Goal: Find specific fact

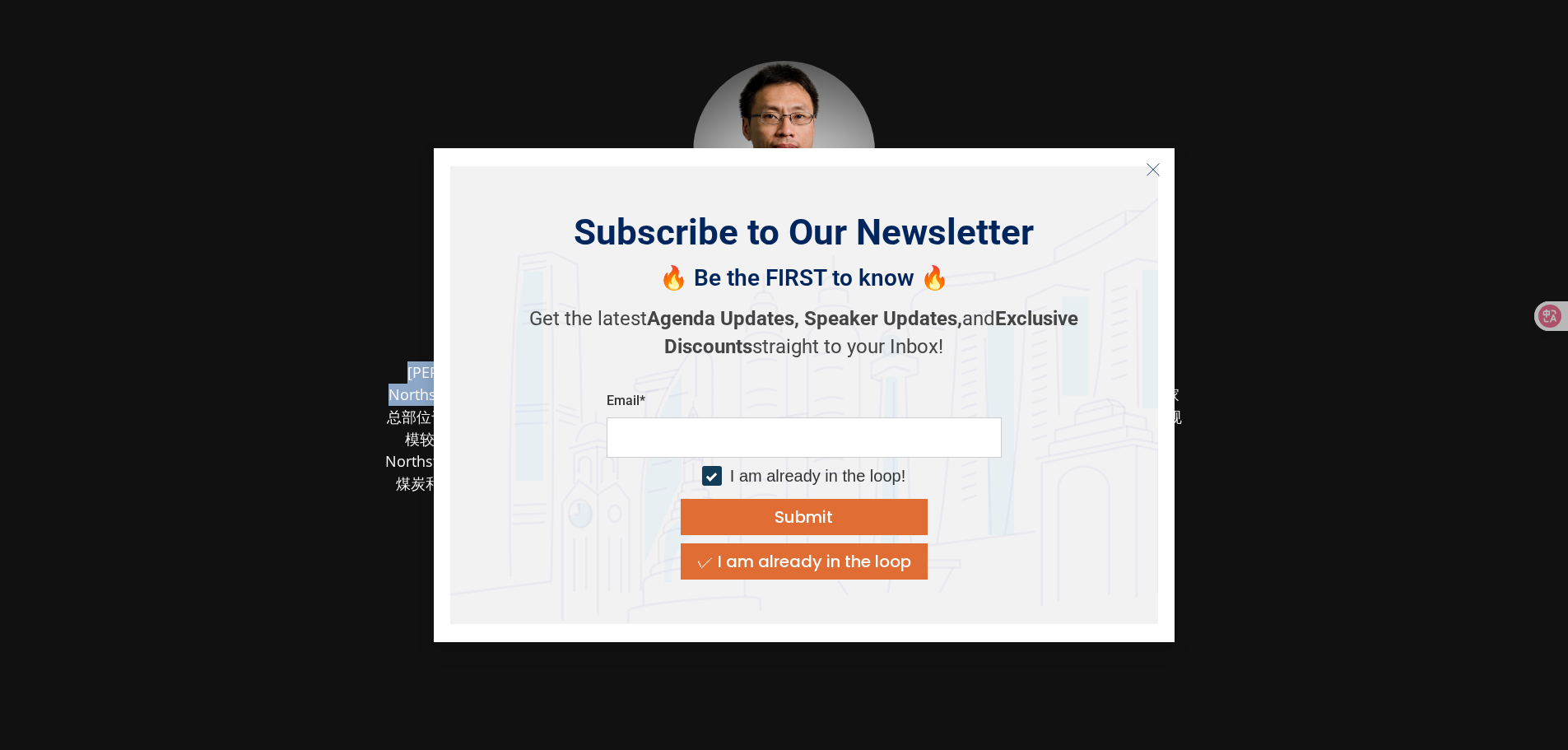
drag, startPoint x: 389, startPoint y: 369, endPoint x: 740, endPoint y: 401, distance: 352.5
click at [740, 401] on body "[PERSON_NAME] Northstar Group 联席 首席信息官兼董事总经理 原文 请对此翻译评分 您的反馈将用于改进谷歌翻译" at bounding box center [784, 419] width 1568 height 838
click at [1155, 166] on icon "Close" at bounding box center [1152, 169] width 15 height 15
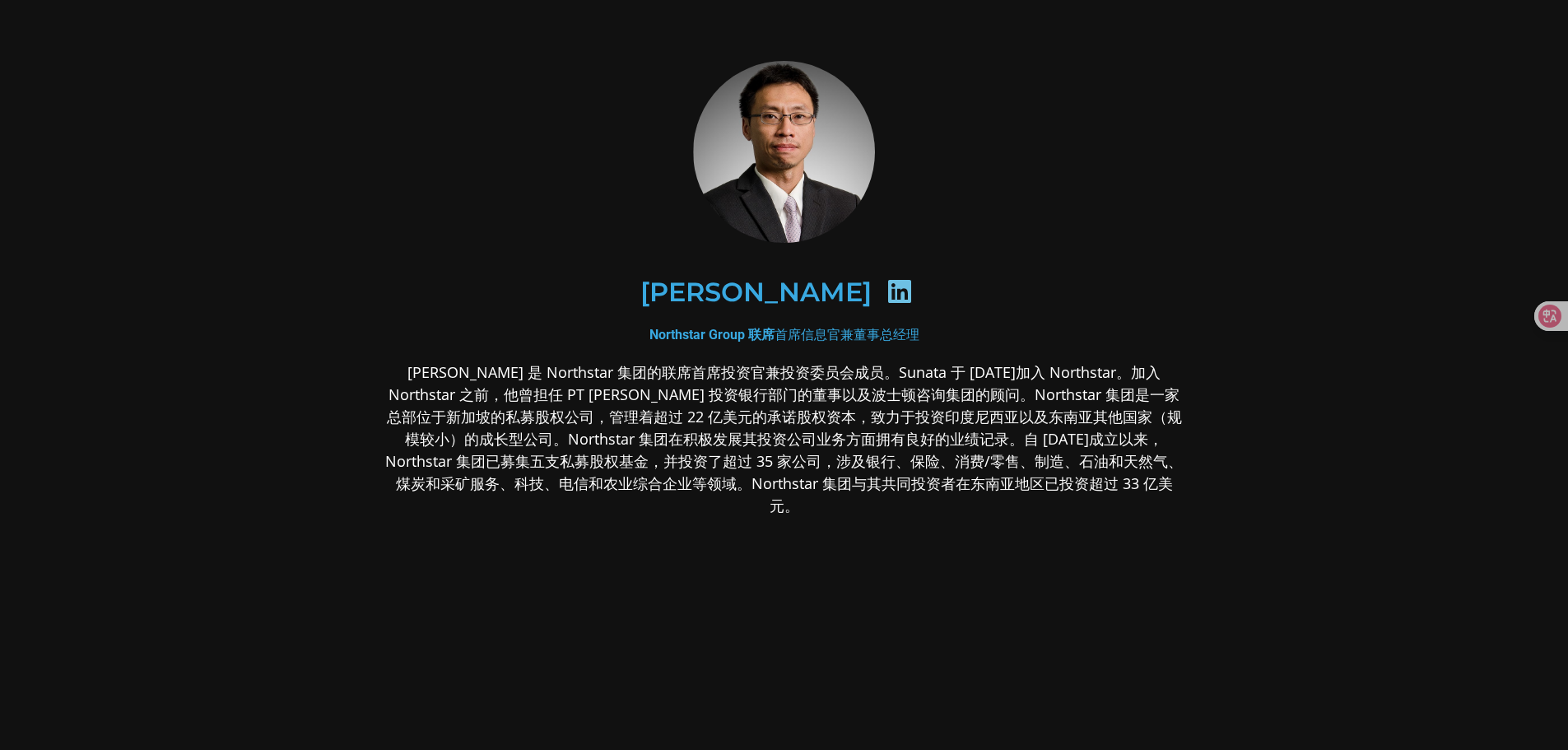
click at [696, 469] on font "[PERSON_NAME] 是 Northstar 集团的联席首席投资官兼投资委员会成员。Sunata 于 [DATE]加入 Northstar。加入 Nor…" at bounding box center [783, 439] width 798 height 153
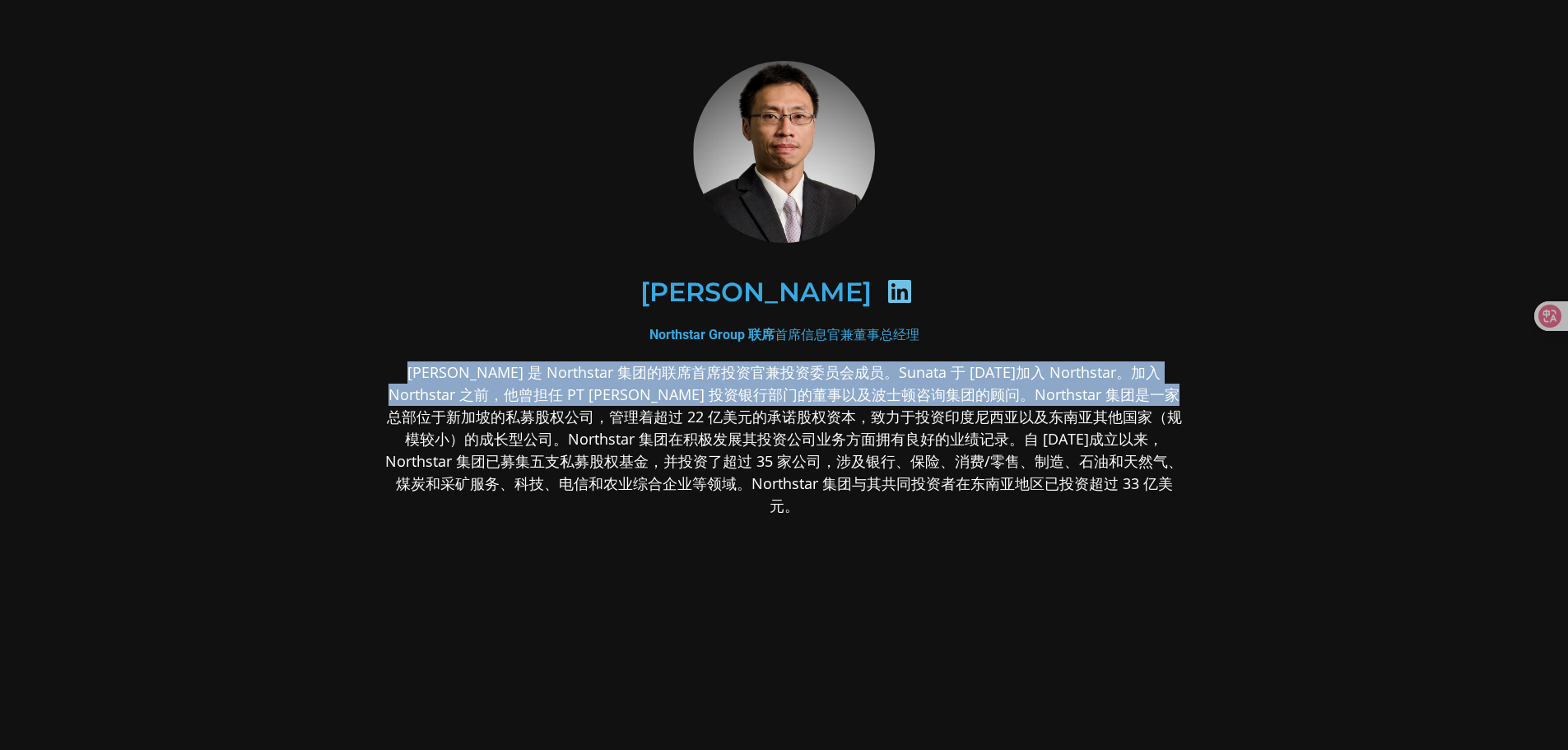
drag, startPoint x: 389, startPoint y: 369, endPoint x: 1072, endPoint y: 392, distance: 683.4
click at [1072, 392] on font "[PERSON_NAME] 是 Northstar 集团的联席首席投资官兼投资委员会成员。Sunata 于 [DATE]加入 Northstar。加入 Nor…" at bounding box center [783, 439] width 798 height 153
copy font "[PERSON_NAME] 是 Northstar 集团的联席首席投资官兼投资委员会成员。Sunata 于 [DATE]加入 Northstar。加入 Nor…"
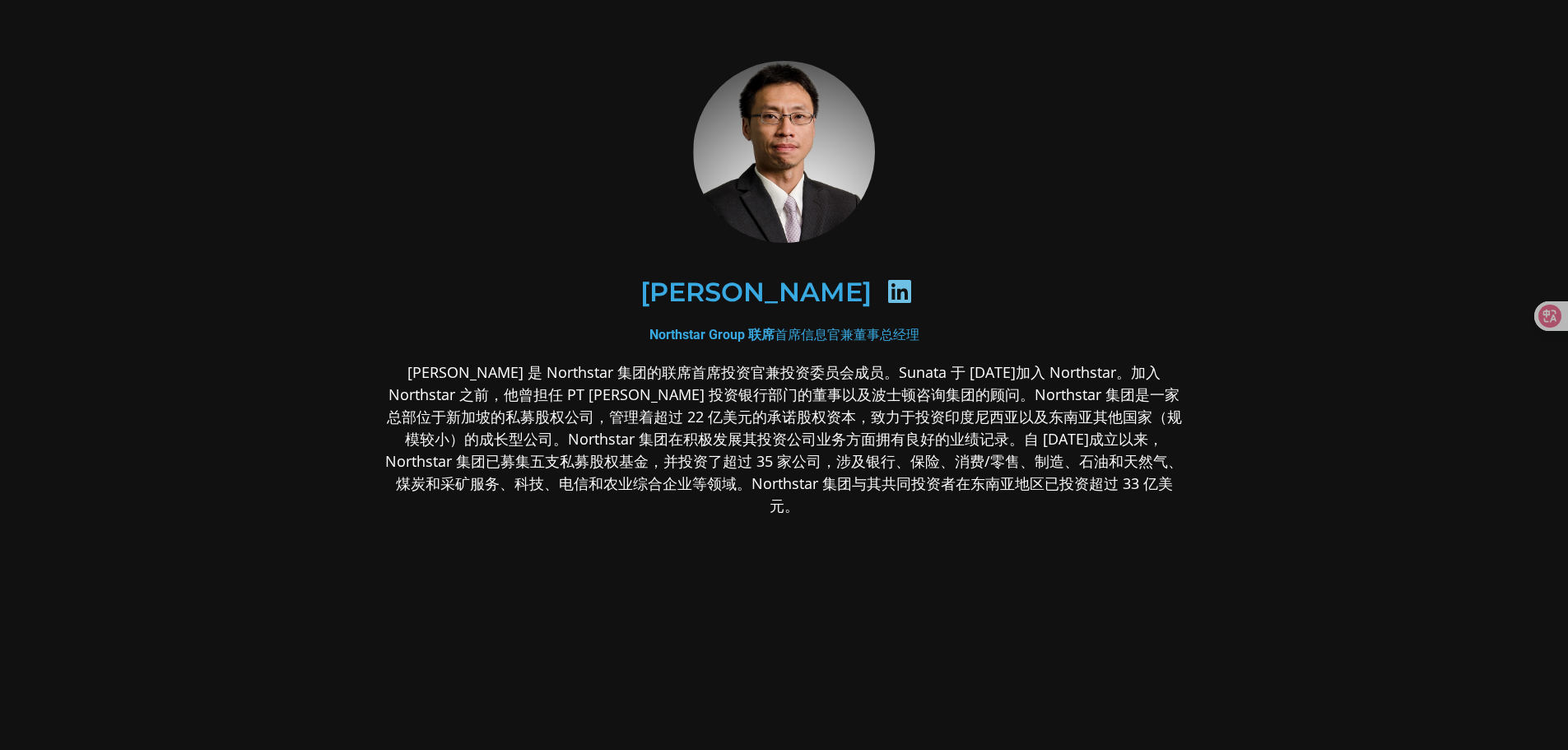
click at [871, 296] on font "[PERSON_NAME]" at bounding box center [756, 291] width 231 height 32
drag, startPoint x: 885, startPoint y: 290, endPoint x: 628, endPoint y: 305, distance: 257.4
click at [640, 305] on font "[PERSON_NAME]" at bounding box center [756, 291] width 231 height 32
copy font "[PERSON_NAME]"
